Goal: Information Seeking & Learning: Learn about a topic

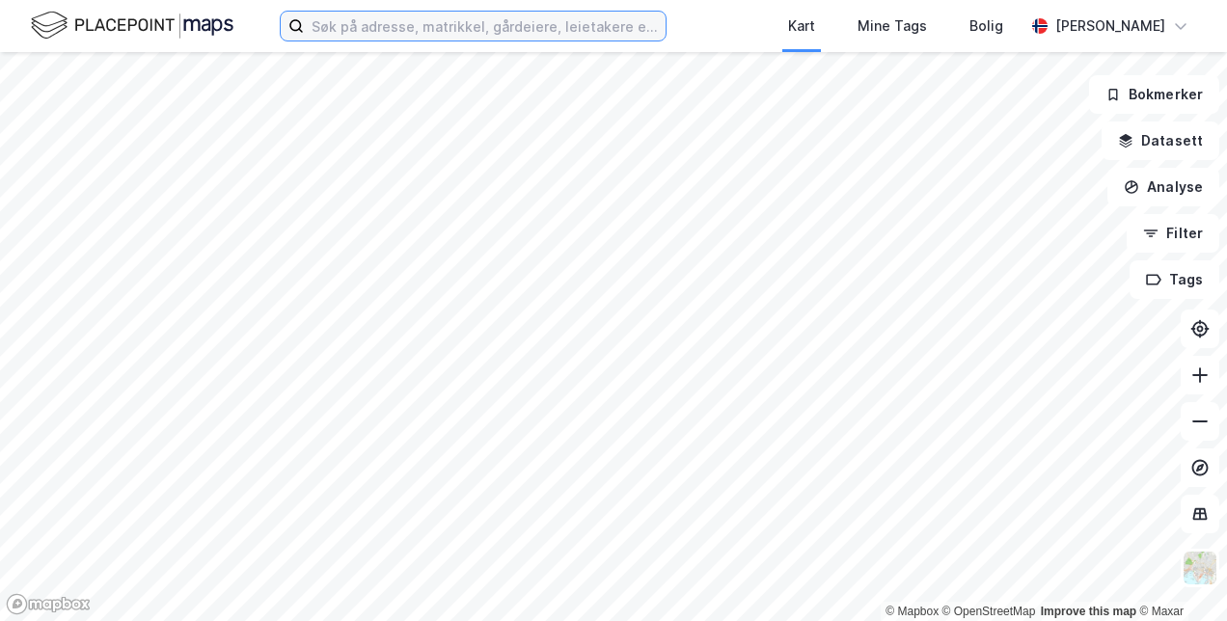
click at [423, 14] on input at bounding box center [485, 26] width 362 height 29
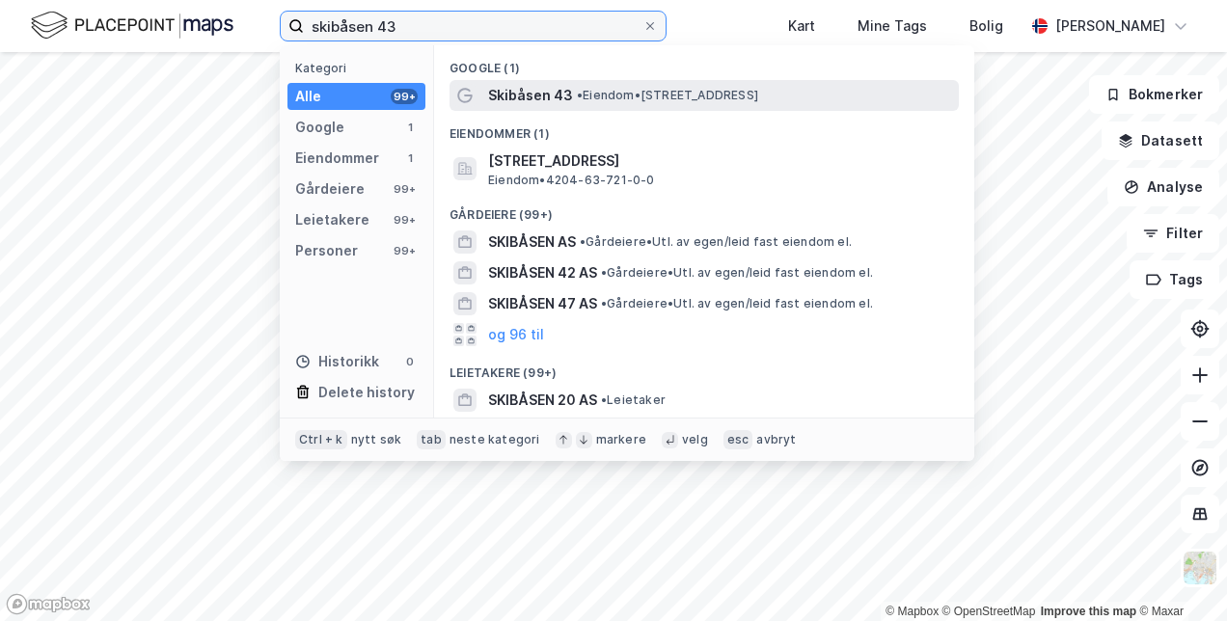
type input "skibåsen 43"
click at [552, 98] on span "Skibåsen 43" at bounding box center [530, 95] width 85 height 23
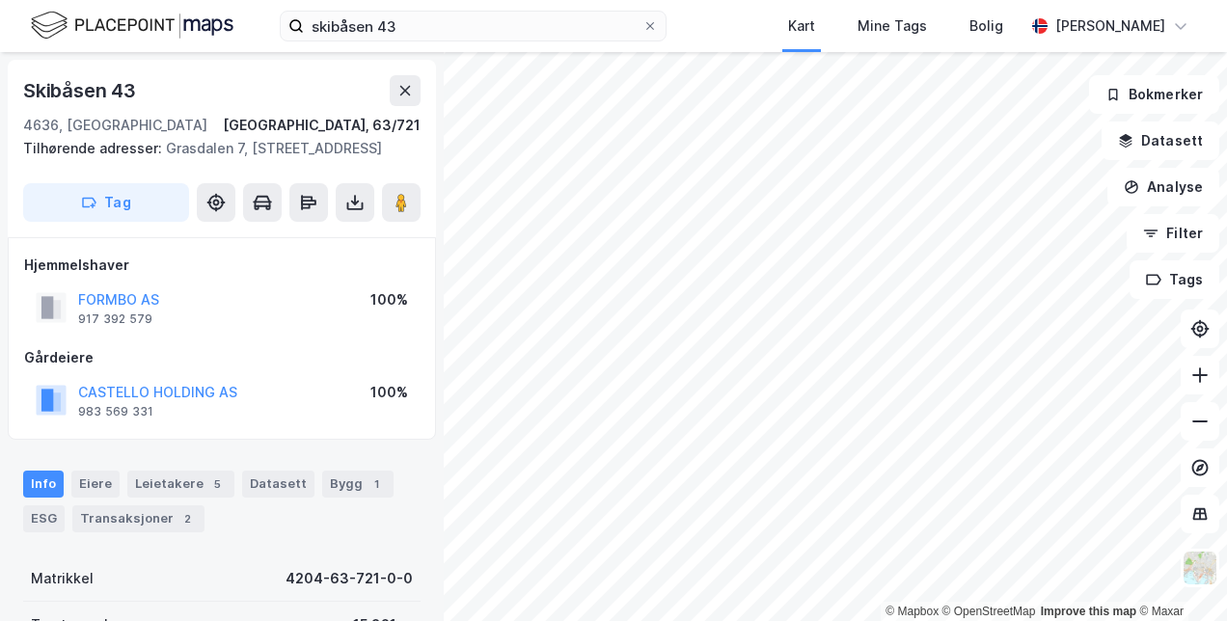
scroll to position [96, 0]
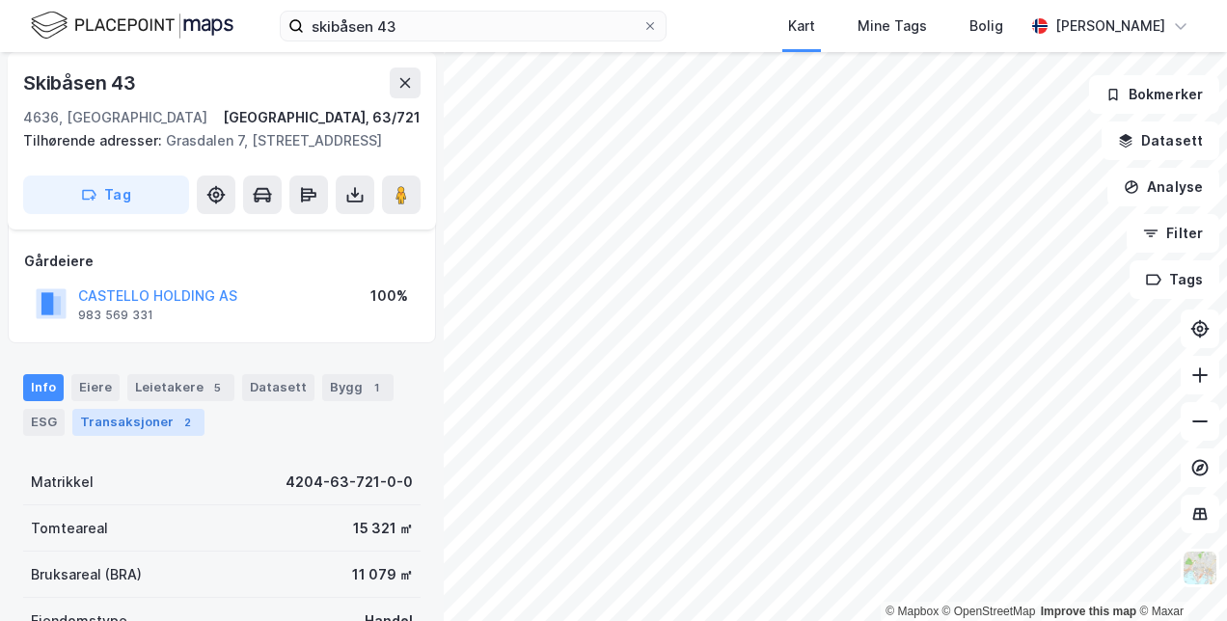
click at [181, 432] on div "2" at bounding box center [186, 422] width 19 height 19
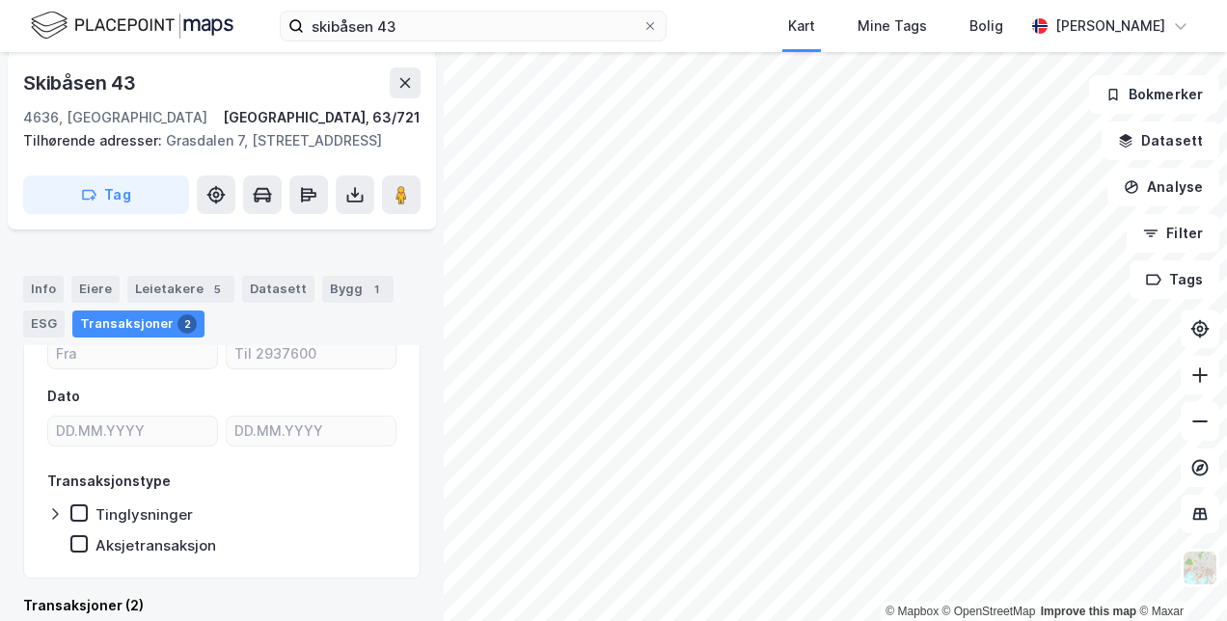
scroll to position [164, 0]
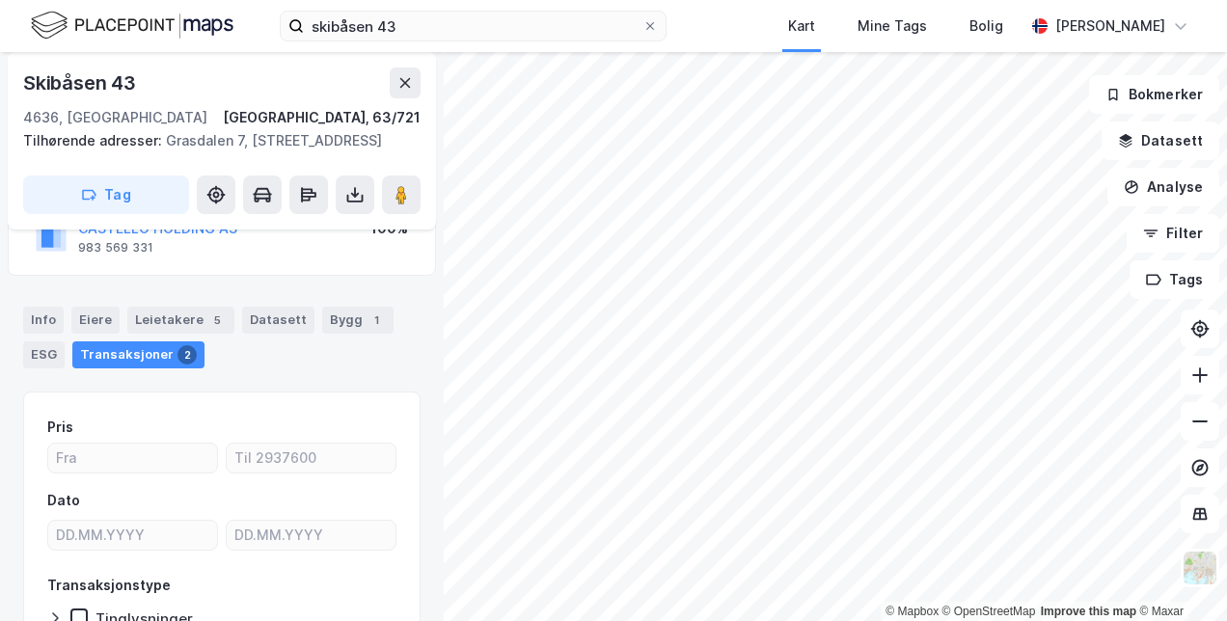
click at [333, 327] on div "Info [PERSON_NAME] 5 Datasett Bygg 1 ESG Transaksjoner 2" at bounding box center [222, 330] width 444 height 93
click at [333, 334] on div "Bygg 1" at bounding box center [357, 320] width 71 height 27
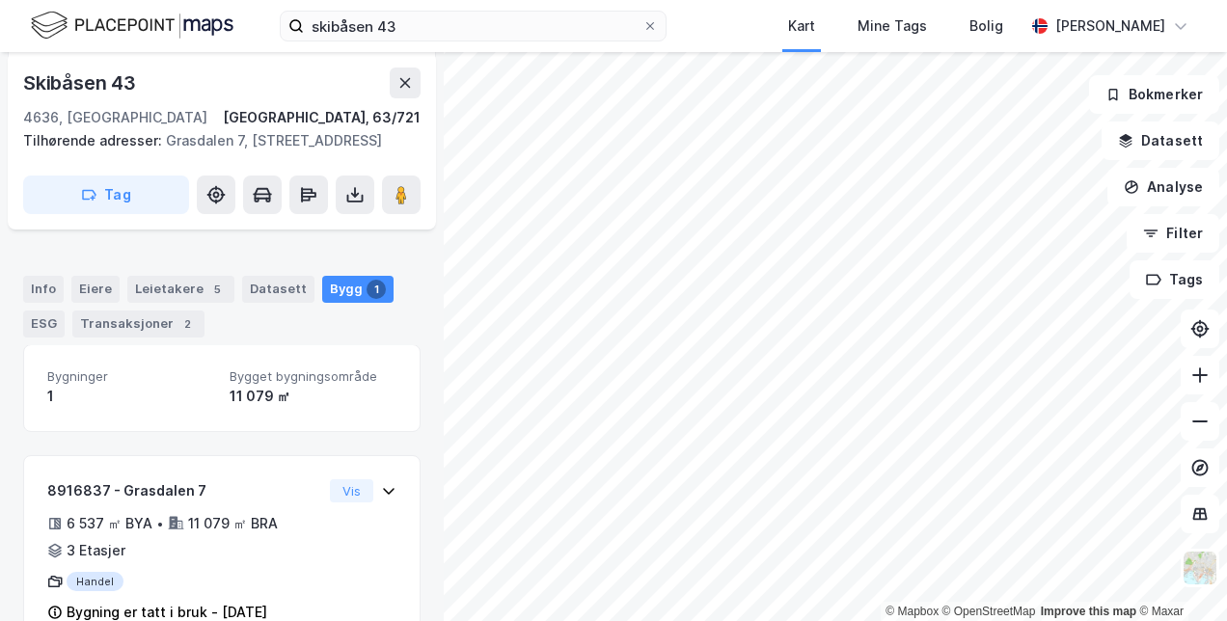
scroll to position [185, 0]
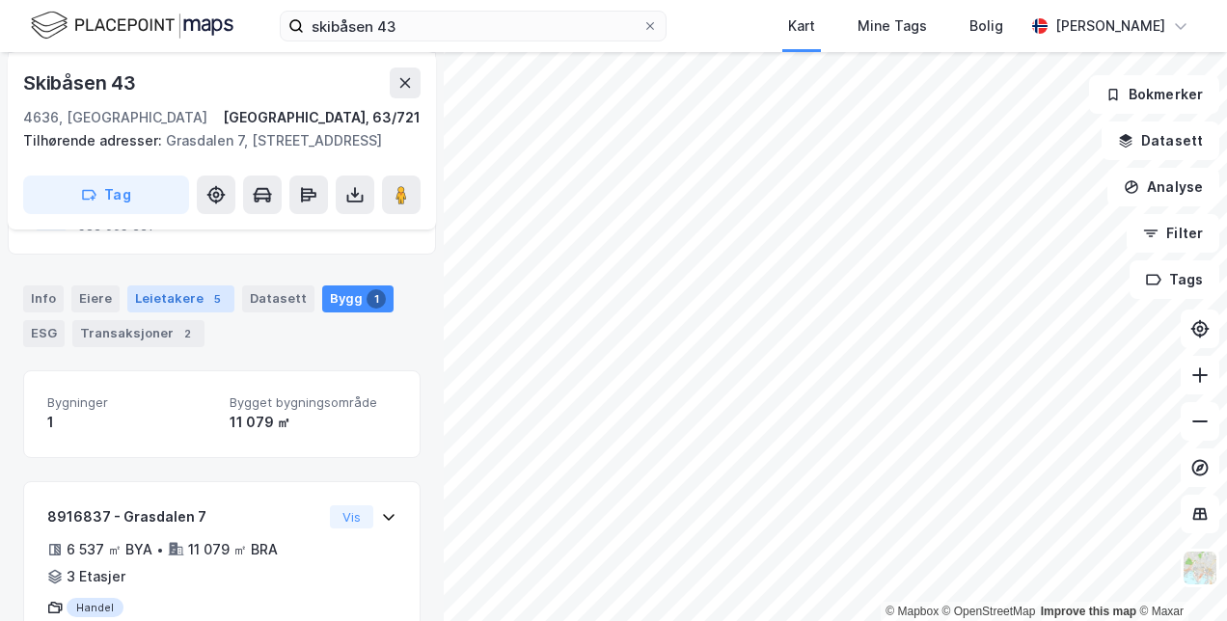
click at [147, 313] on div "Leietakere 5" at bounding box center [180, 298] width 107 height 27
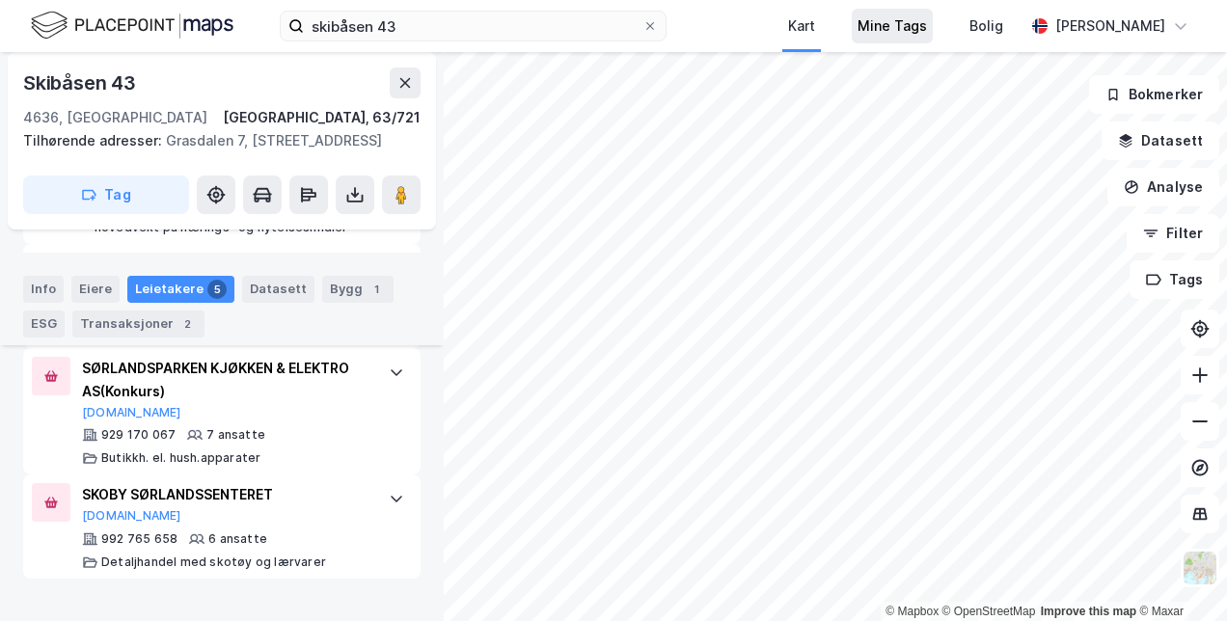
scroll to position [928, 0]
